Goal: Information Seeking & Learning: Learn about a topic

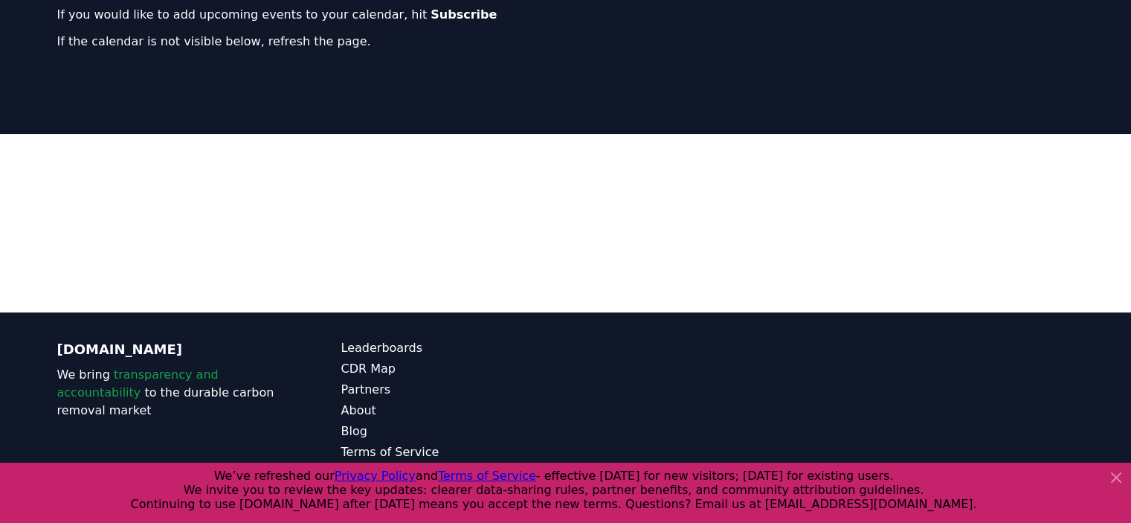
scroll to position [214, 0]
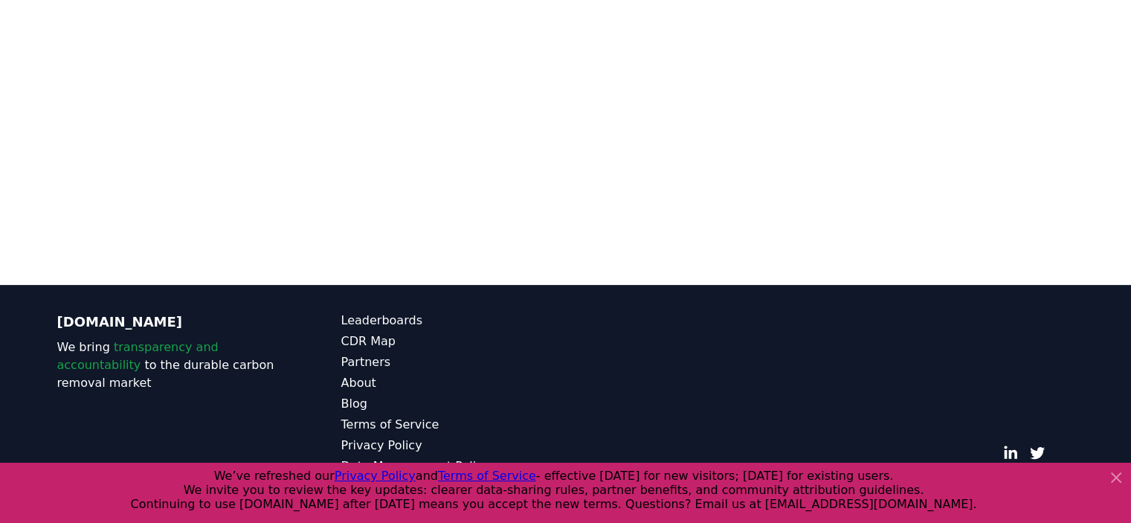
scroll to position [262, 0]
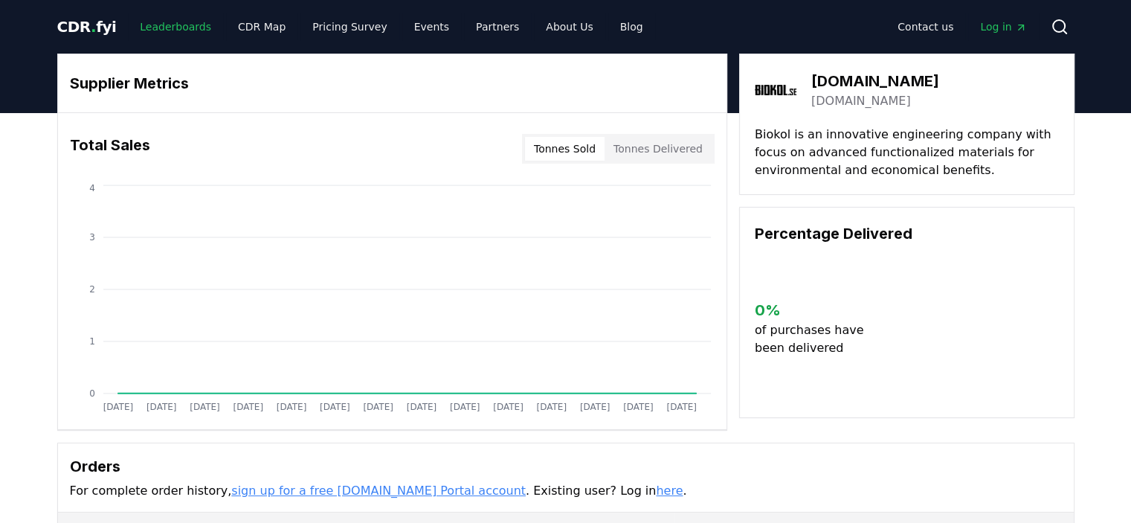
click at [178, 23] on link "Leaderboards" at bounding box center [175, 26] width 95 height 27
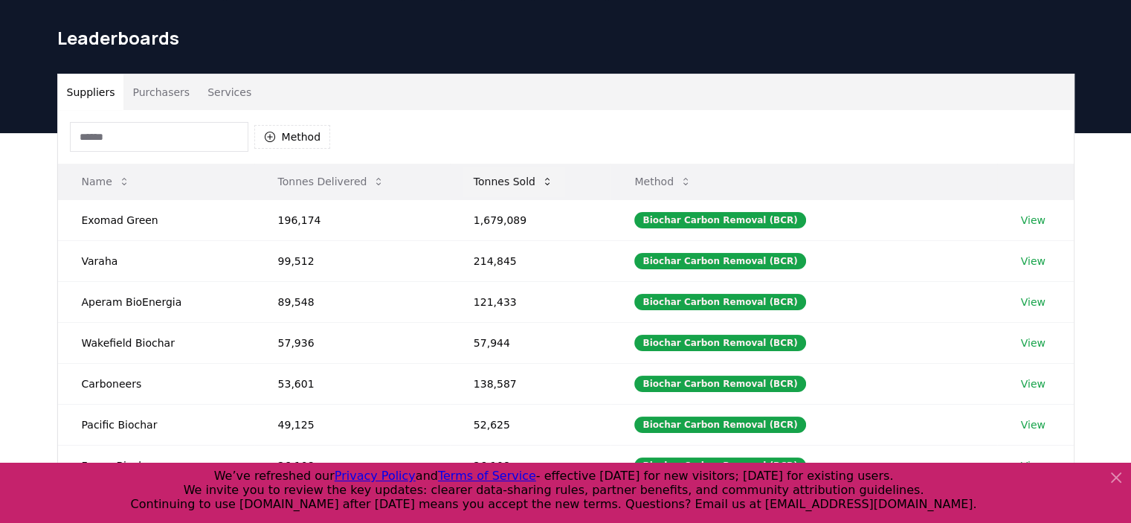
scroll to position [74, 0]
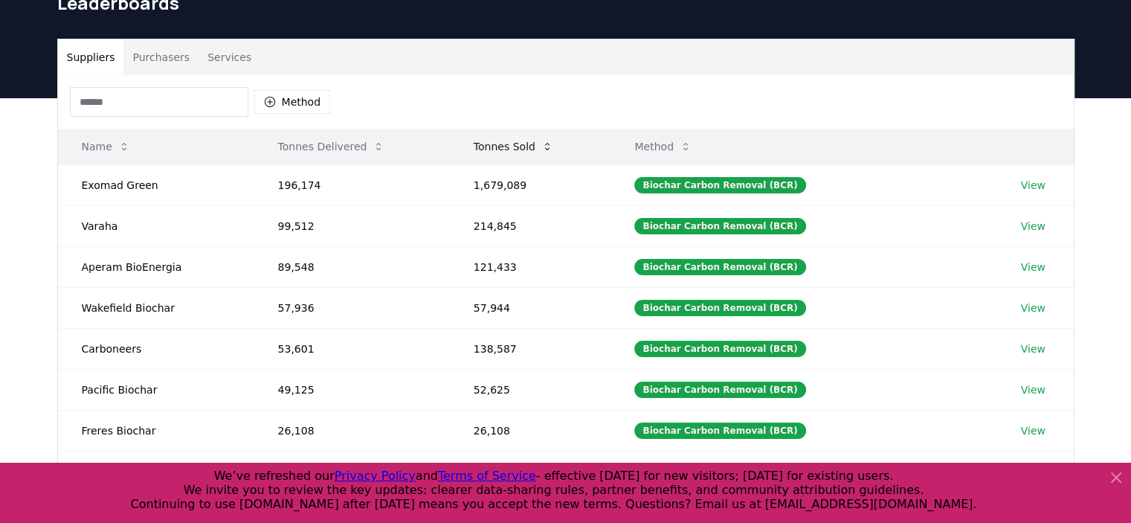
click at [509, 146] on button "Tonnes Sold" at bounding box center [513, 147] width 103 height 30
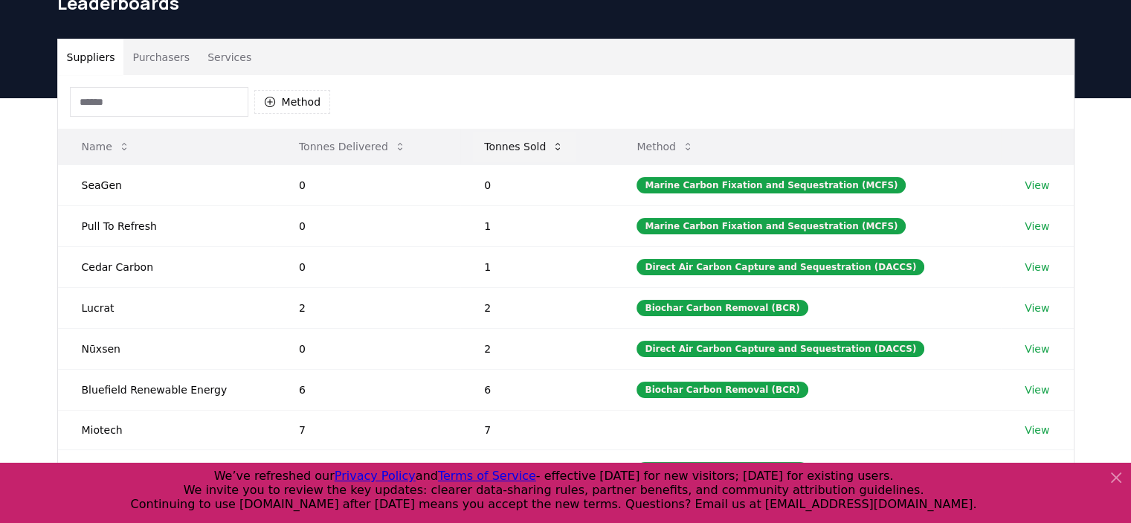
click at [509, 146] on button "Tonnes Sold" at bounding box center [523, 147] width 103 height 30
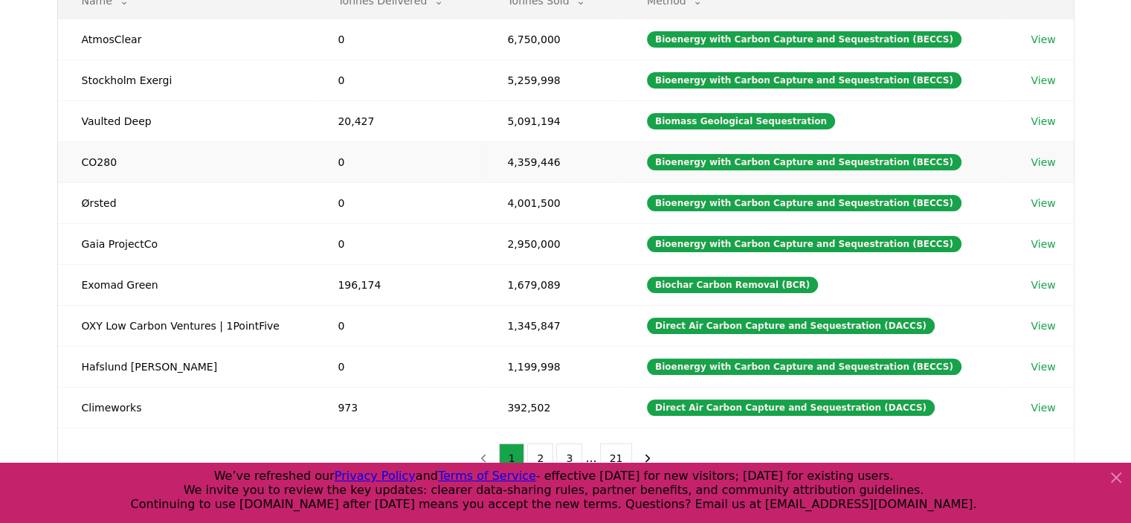
scroll to position [223, 0]
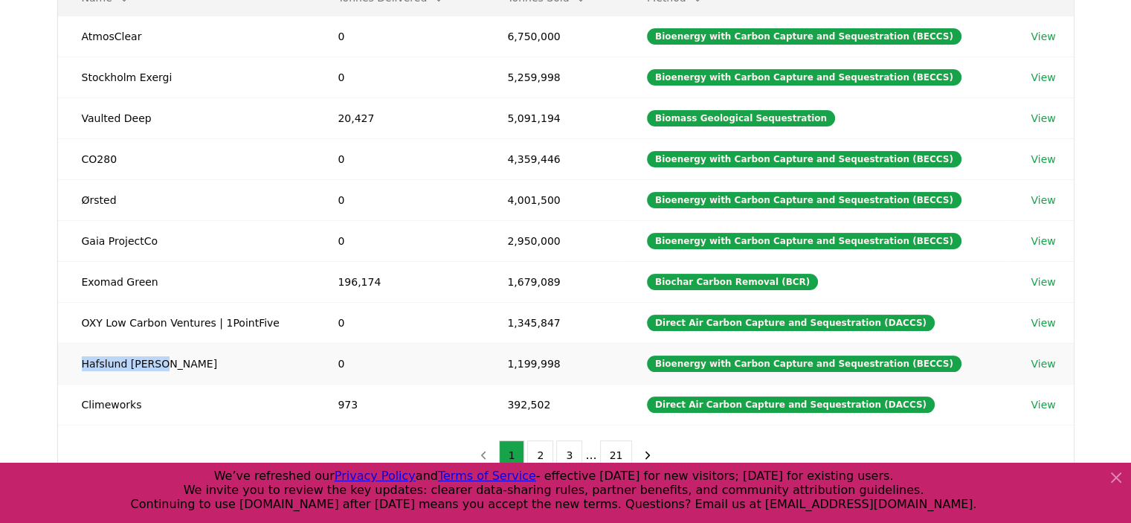
drag, startPoint x: 173, startPoint y: 362, endPoint x: 77, endPoint y: 361, distance: 95.9
click at [77, 361] on td "Hafslund [PERSON_NAME]" at bounding box center [186, 363] width 257 height 41
copy td "Hafslund [PERSON_NAME]"
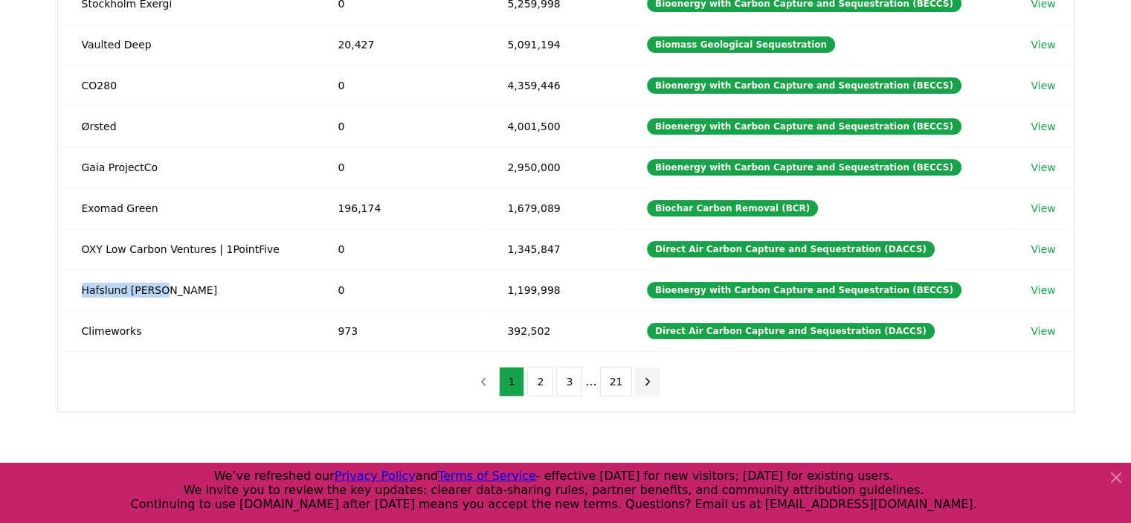
scroll to position [297, 0]
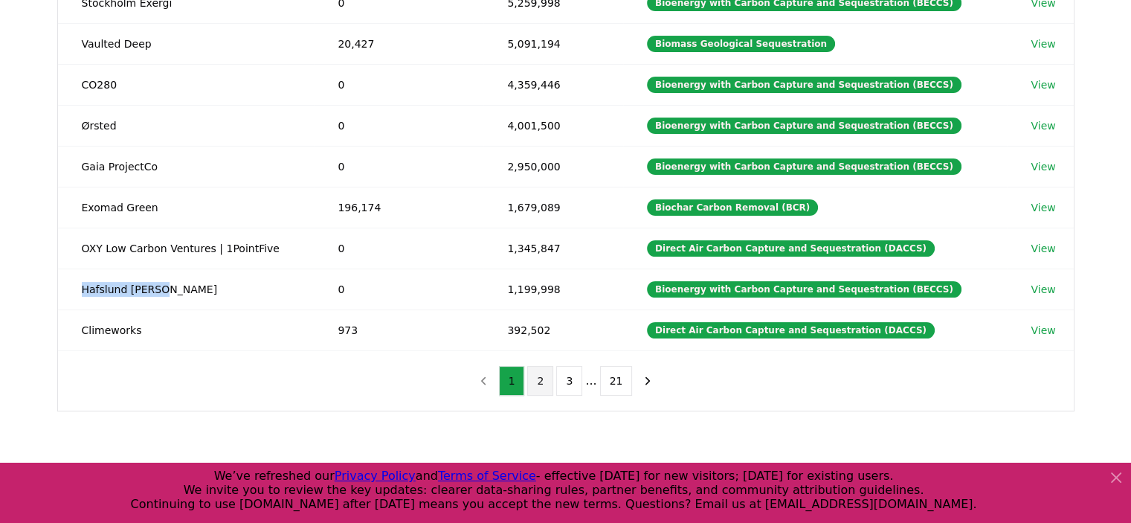
click at [541, 378] on button "2" at bounding box center [540, 381] width 26 height 30
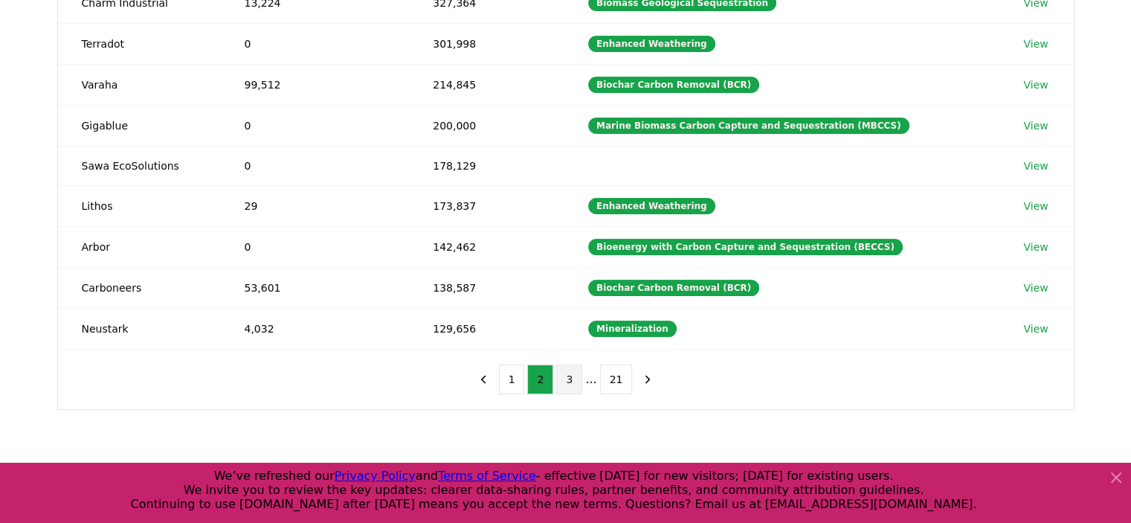
click at [571, 376] on button "3" at bounding box center [569, 379] width 26 height 30
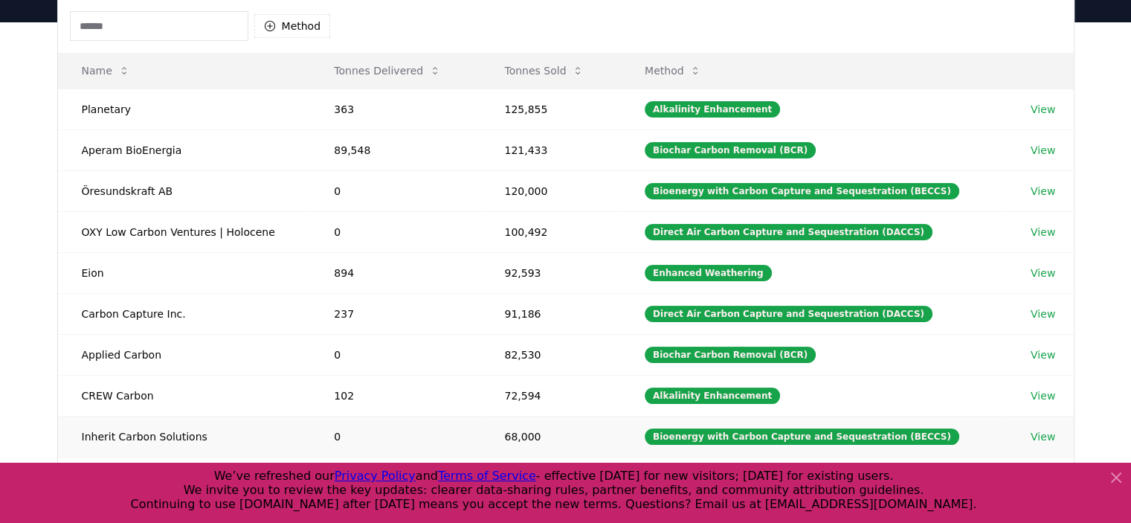
scroll to position [149, 0]
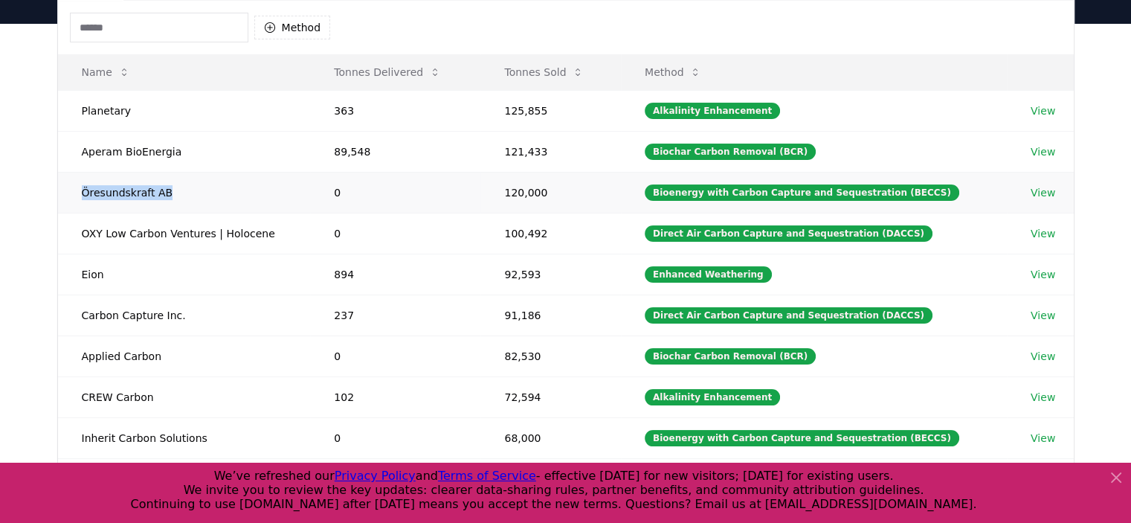
drag, startPoint x: 81, startPoint y: 194, endPoint x: 162, endPoint y: 193, distance: 81.0
click at [162, 193] on td "Öresundskraft AB" at bounding box center [184, 192] width 253 height 41
copy td "Öresundskraft AB"
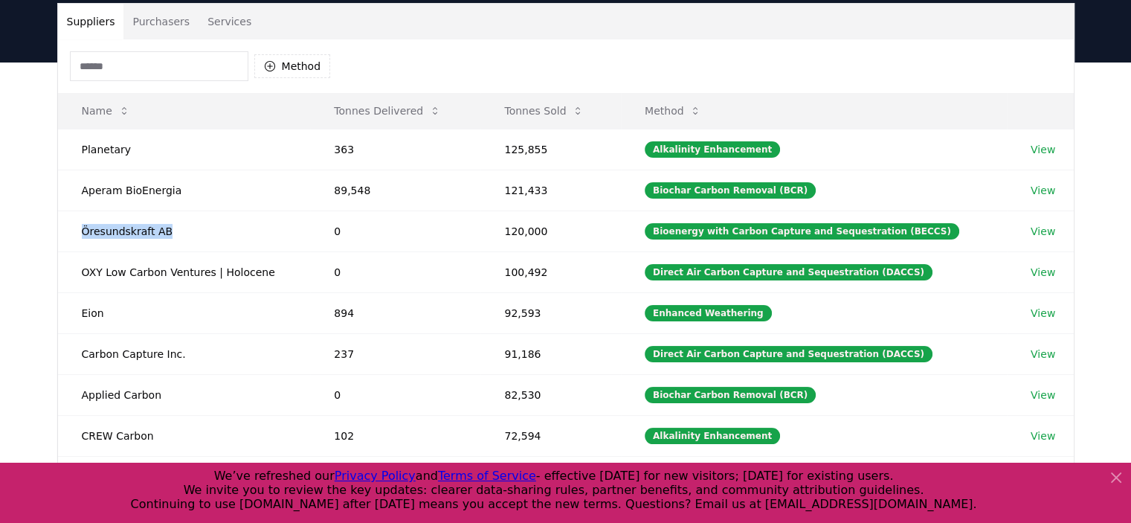
scroll to position [74, 0]
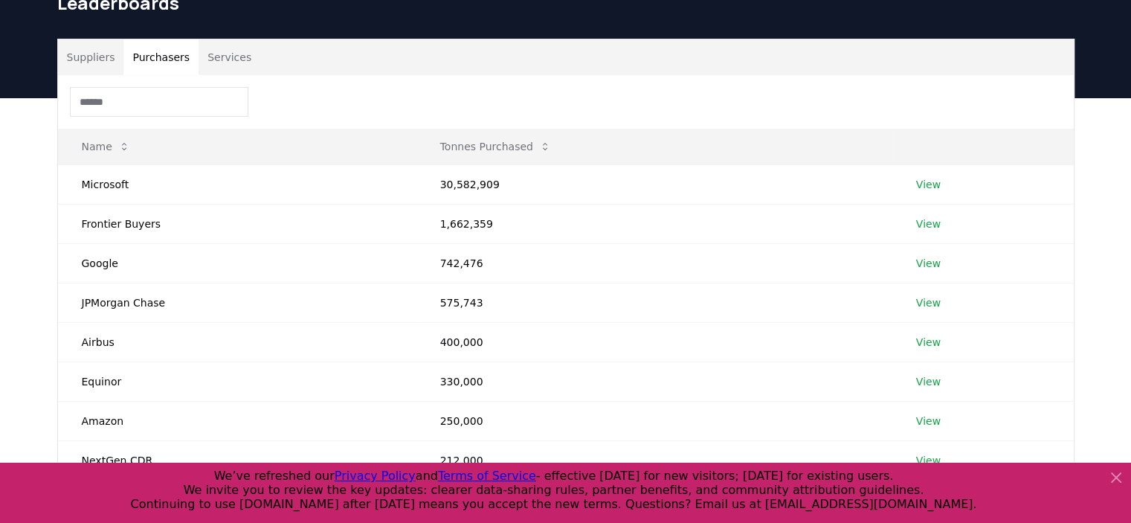
click at [152, 55] on button "Purchasers" at bounding box center [160, 57] width 75 height 36
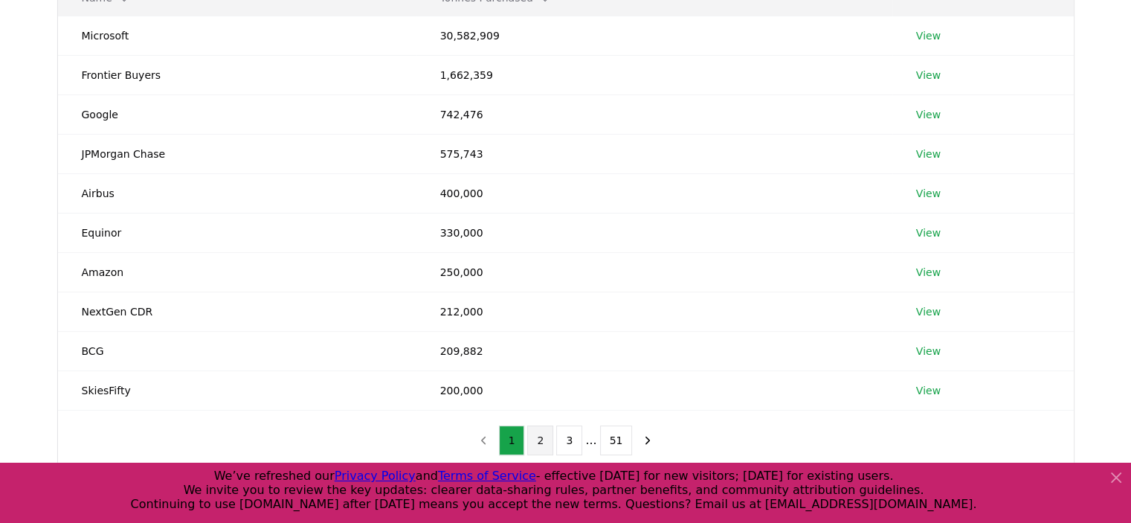
click at [538, 435] on button "2" at bounding box center [540, 440] width 26 height 30
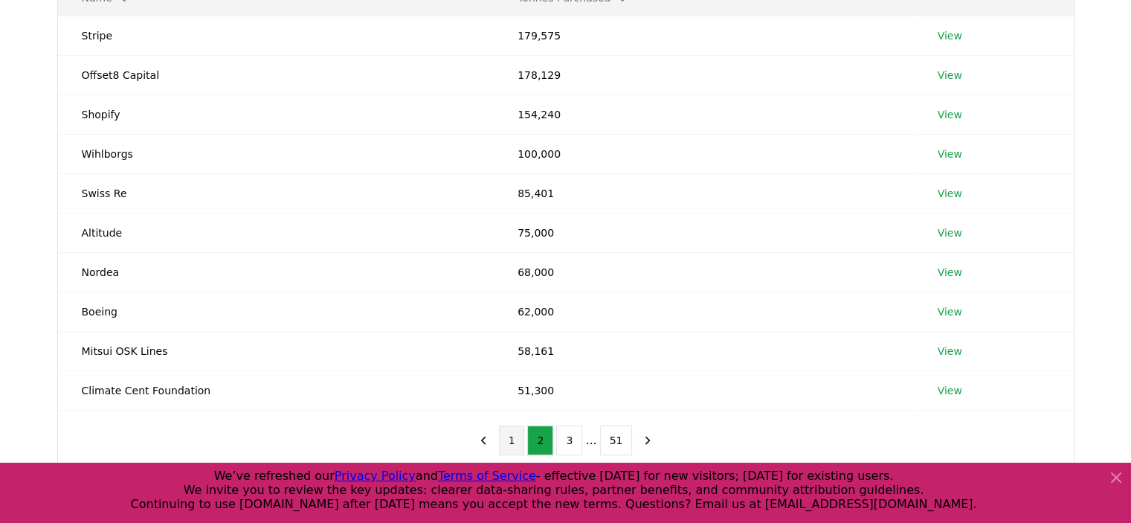
click at [515, 433] on button "1" at bounding box center [512, 440] width 26 height 30
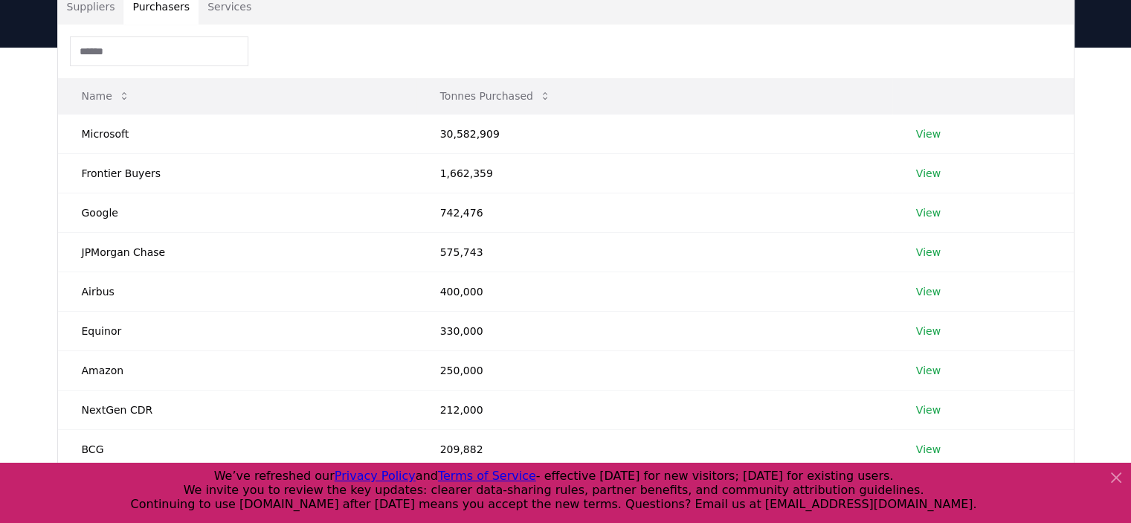
scroll to position [0, 0]
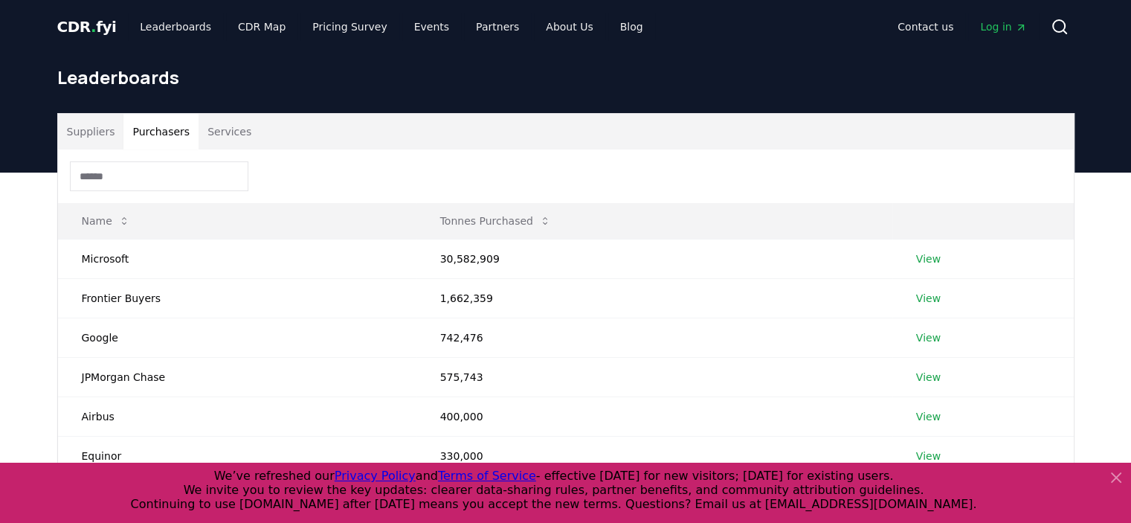
click at [166, 172] on input at bounding box center [159, 176] width 178 height 30
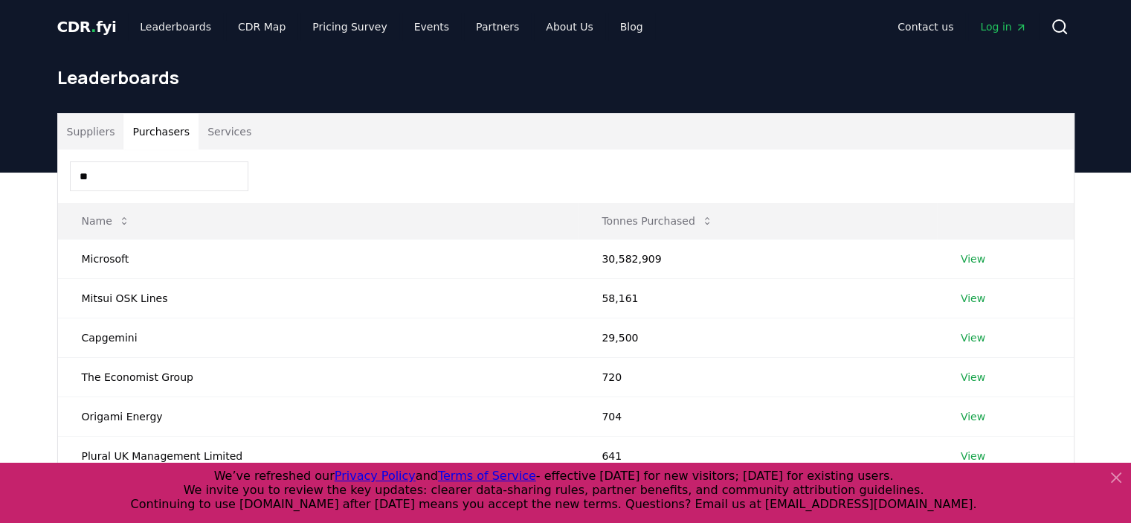
type input "*"
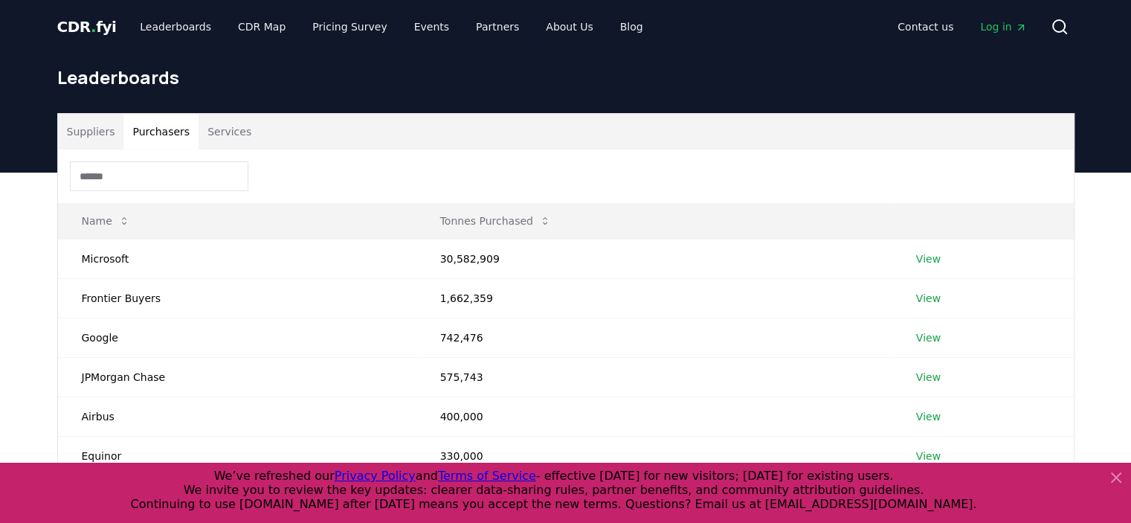
click at [220, 130] on button "Services" at bounding box center [230, 132] width 62 height 36
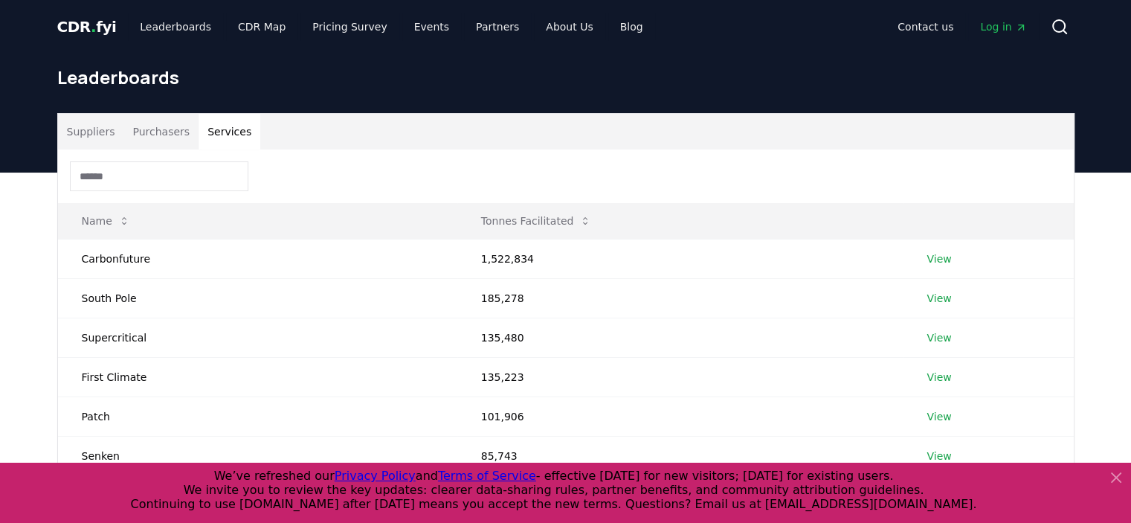
click at [166, 163] on input at bounding box center [159, 176] width 178 height 30
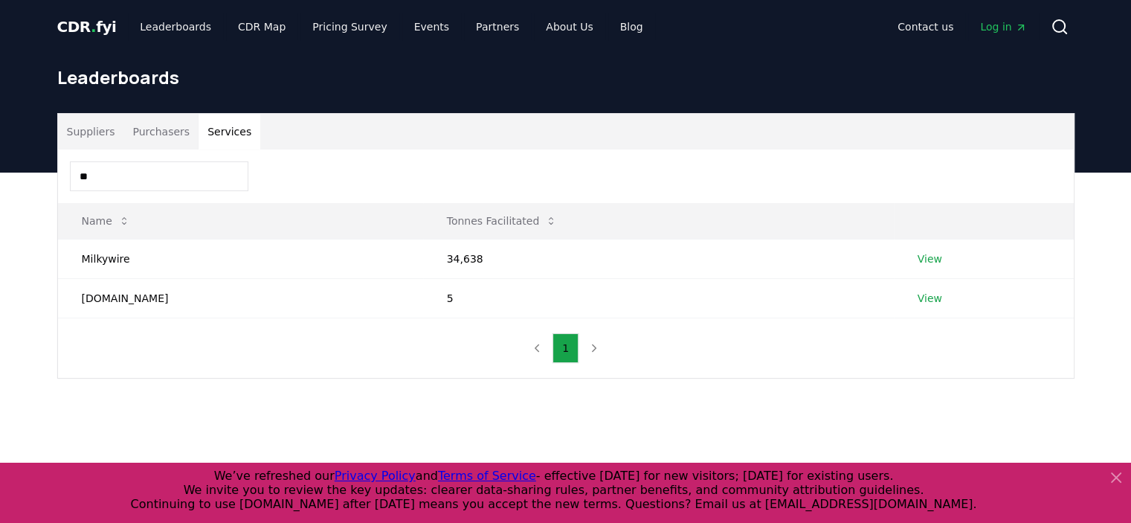
type input "***"
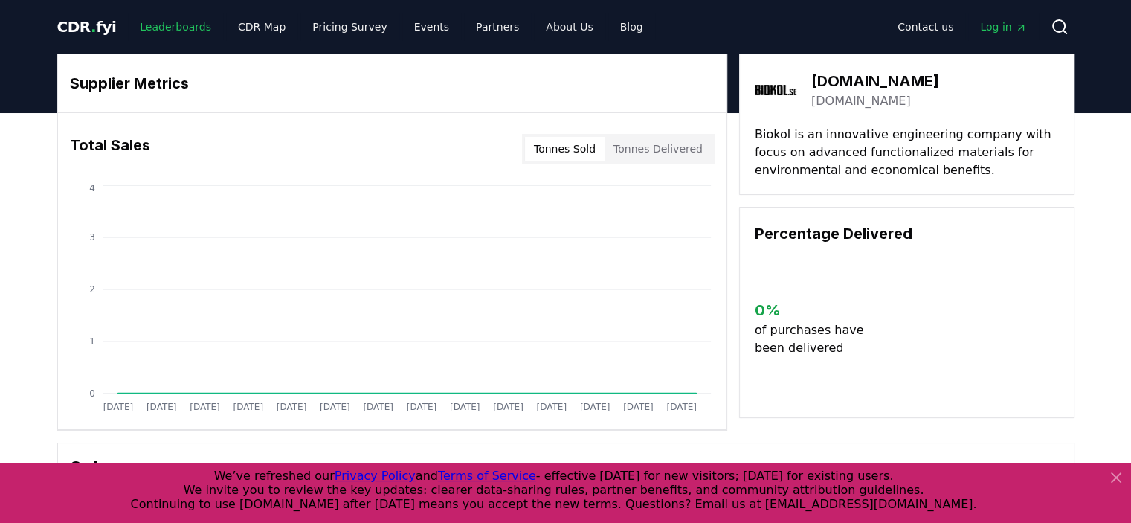
click at [157, 26] on link "Leaderboards" at bounding box center [175, 26] width 95 height 27
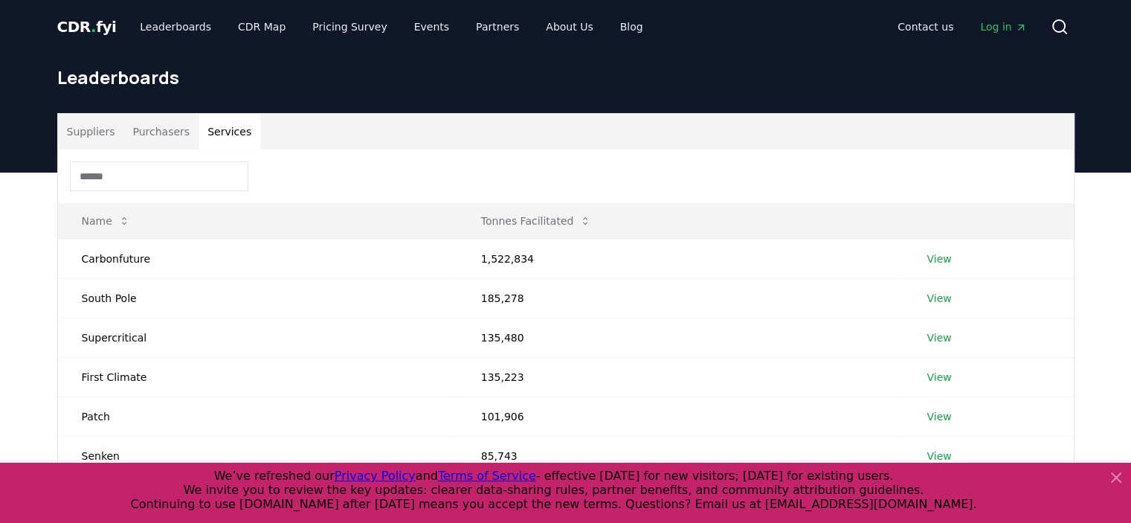
click at [210, 125] on button "Services" at bounding box center [230, 132] width 62 height 36
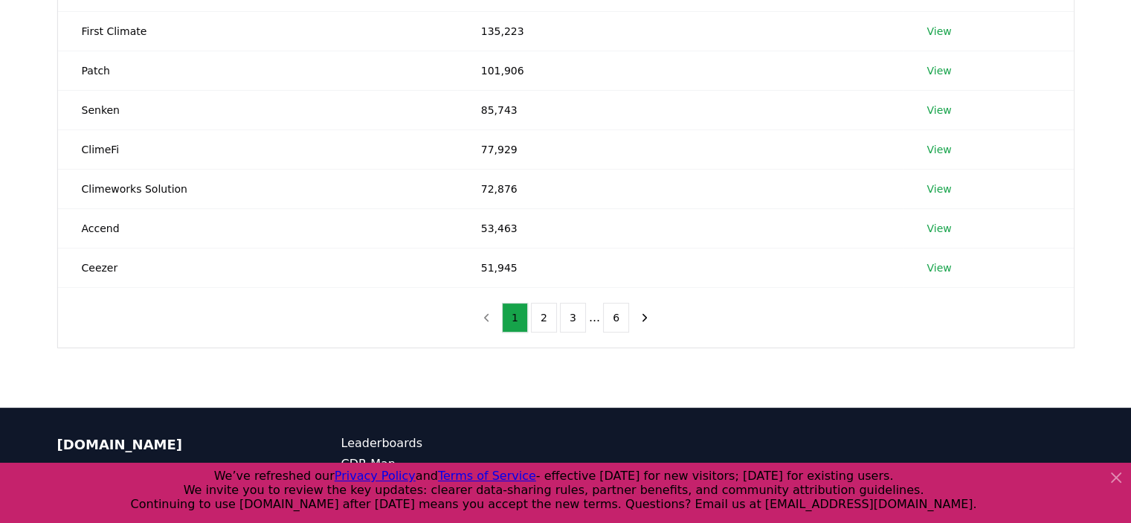
scroll to position [372, 0]
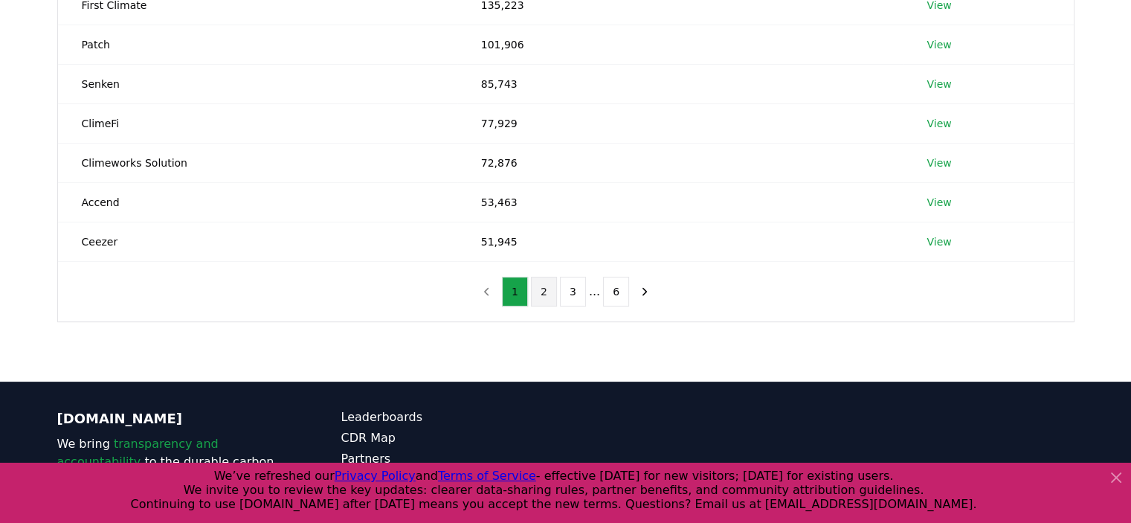
click at [548, 283] on button "2" at bounding box center [544, 292] width 26 height 30
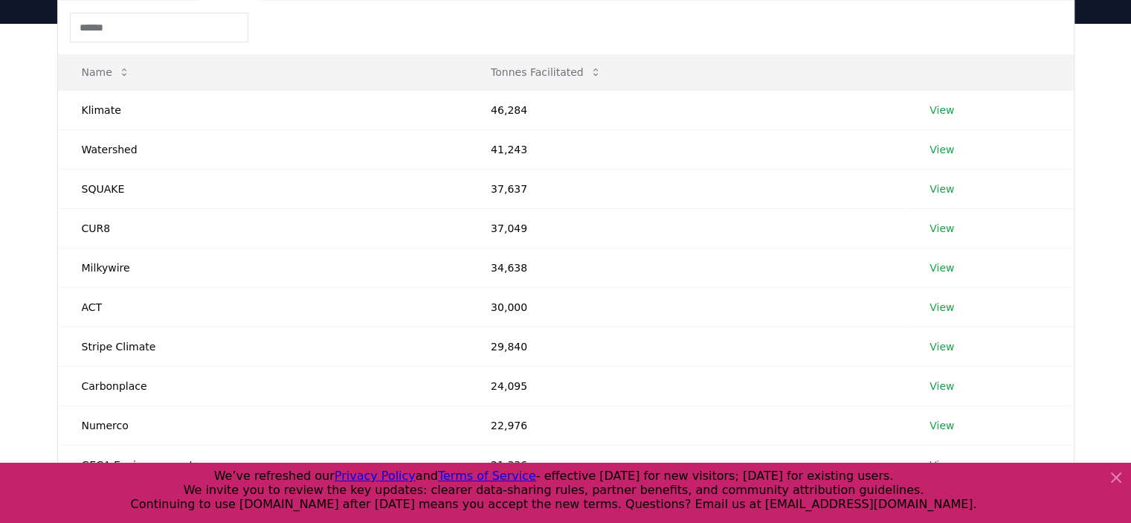
scroll to position [74, 0]
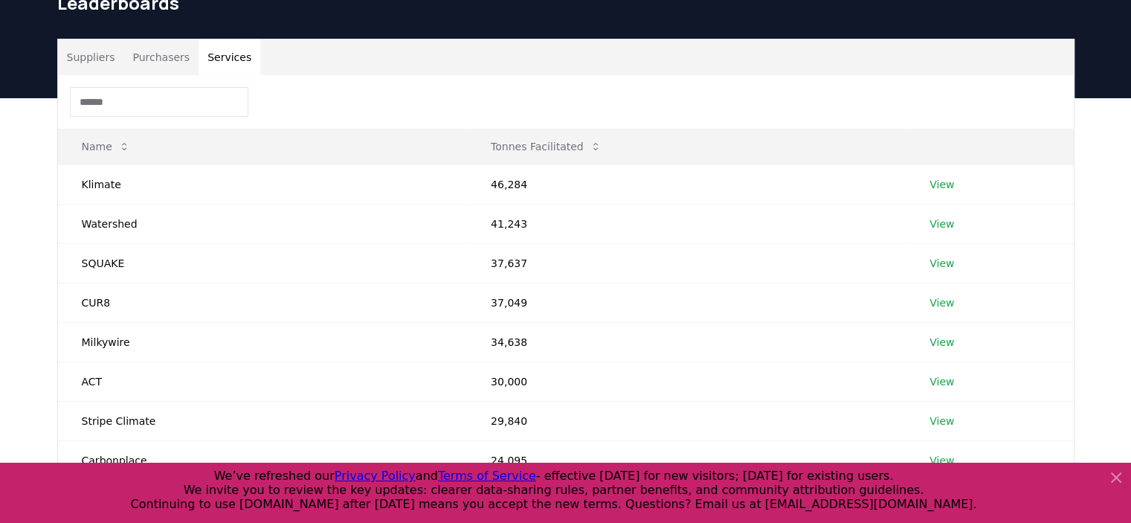
click at [141, 58] on button "Purchasers" at bounding box center [160, 57] width 75 height 36
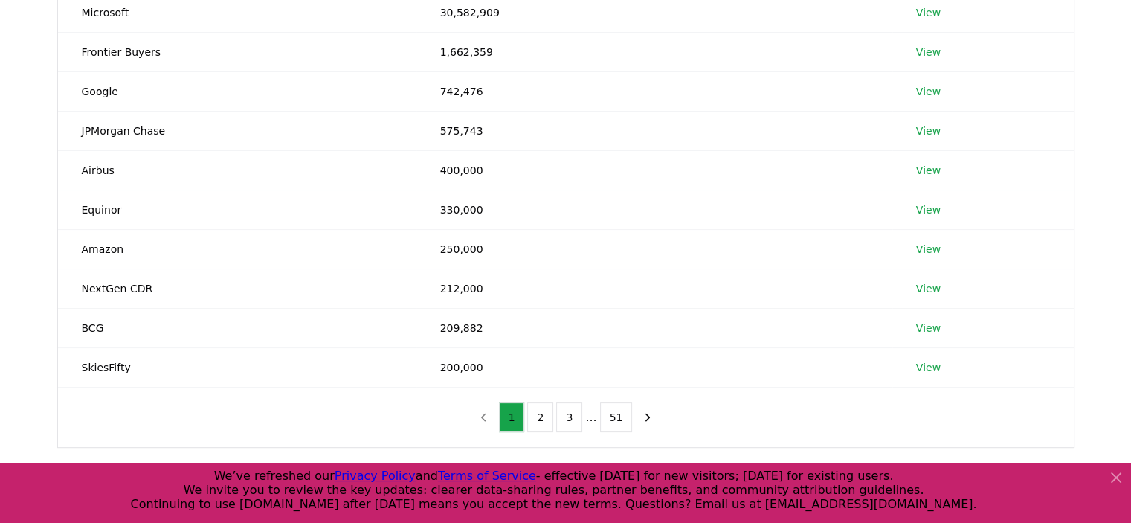
scroll to position [372, 0]
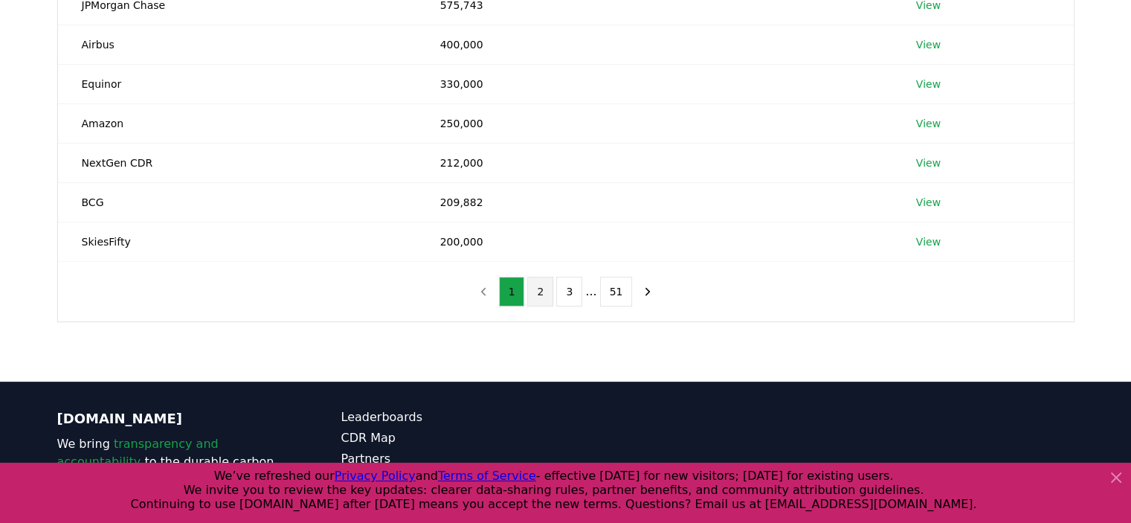
click at [544, 294] on button "2" at bounding box center [540, 292] width 26 height 30
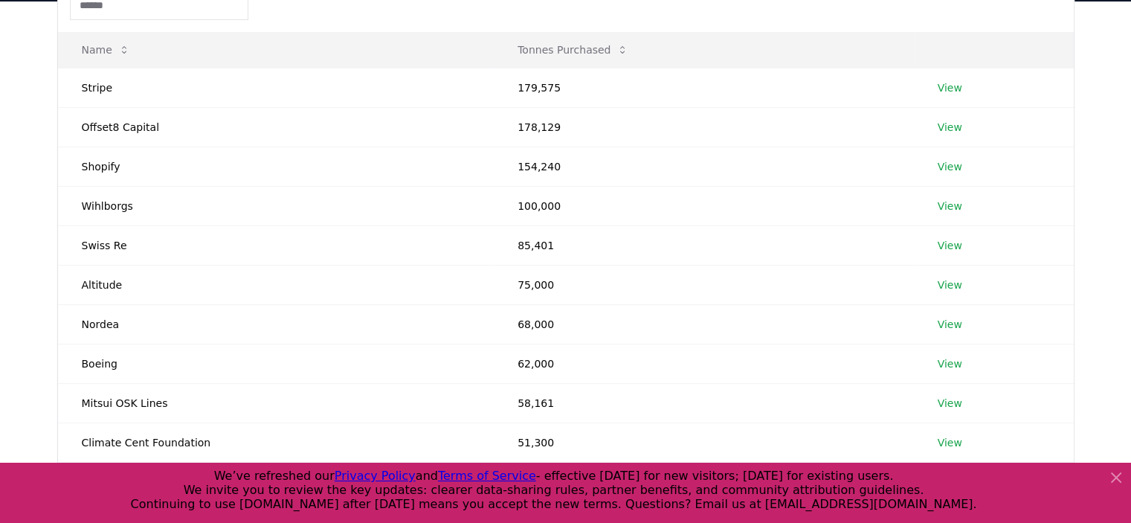
scroll to position [149, 0]
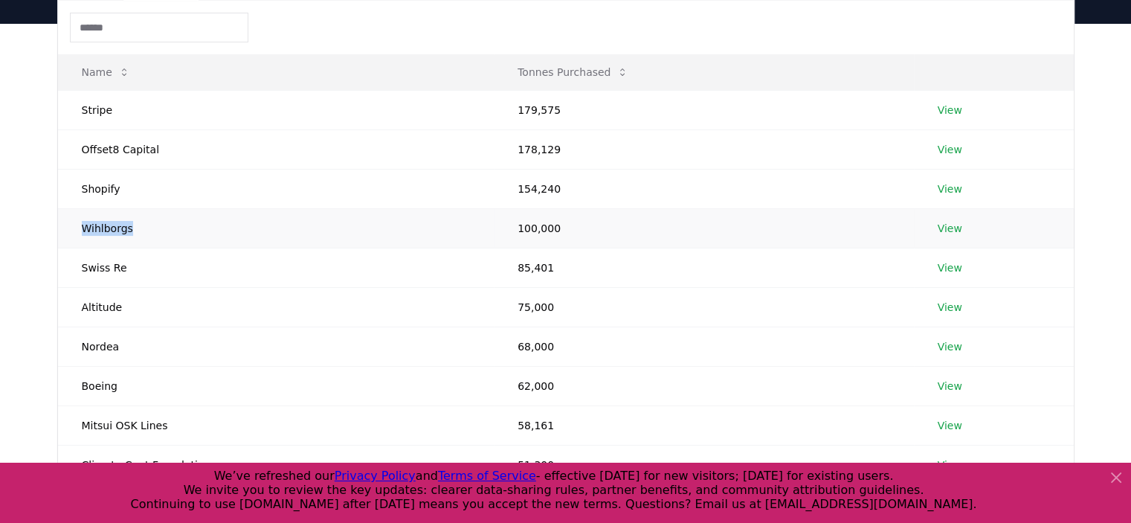
drag, startPoint x: 80, startPoint y: 230, endPoint x: 132, endPoint y: 230, distance: 52.8
click at [132, 230] on td "Wihlborgs" at bounding box center [276, 227] width 436 height 39
copy td "Wihlborgs"
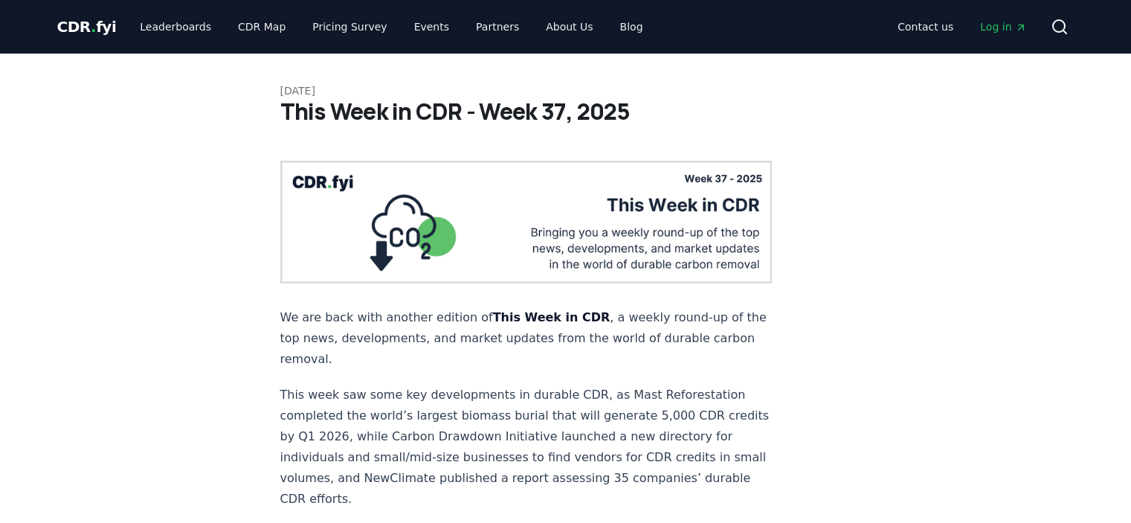
scroll to position [1739, 0]
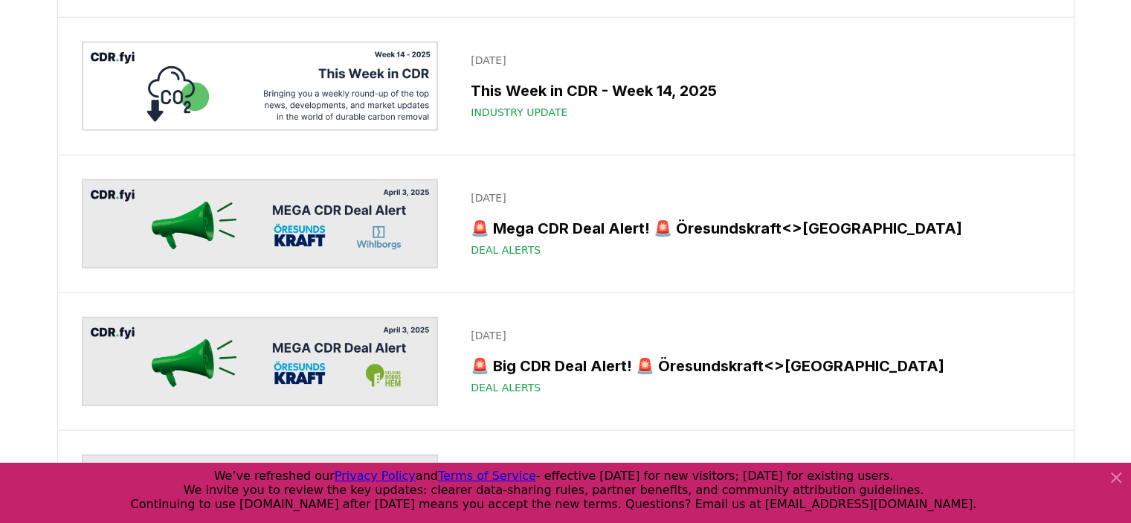
scroll to position [9351, 0]
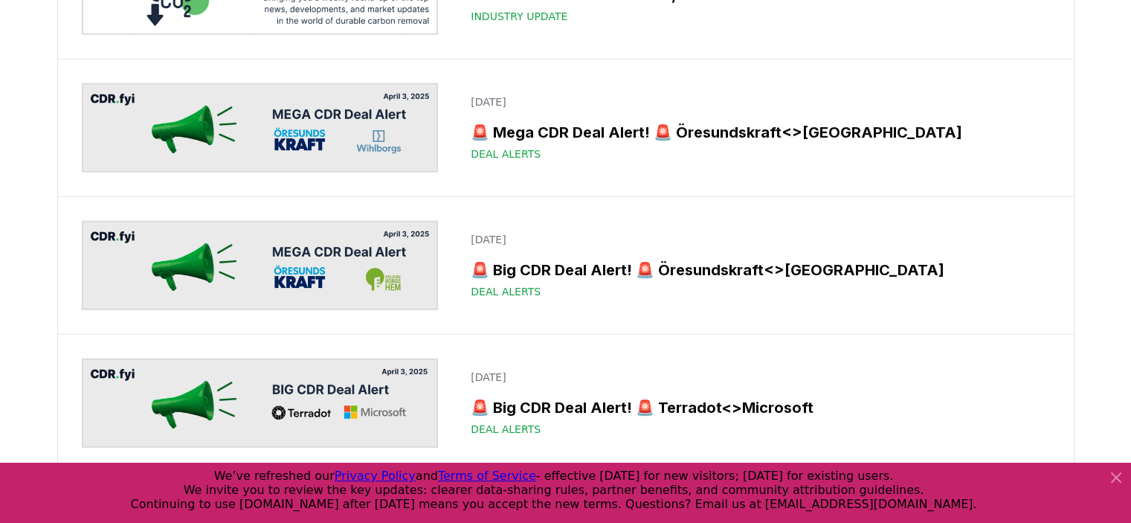
drag, startPoint x: 828, startPoint y: 135, endPoint x: 1102, endPoint y: 111, distance: 275.4
